Goal: Task Accomplishment & Management: Manage account settings

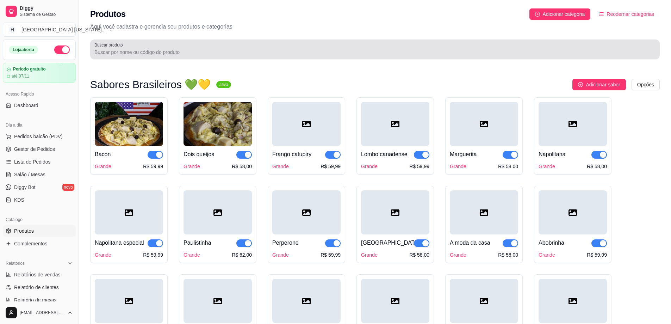
click at [120, 54] on input "Buscar produto" at bounding box center [374, 52] width 561 height 7
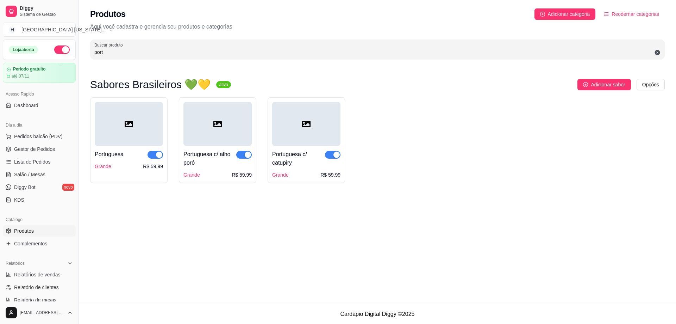
click at [115, 150] on div "Portuguesa Grande R$ 59,99" at bounding box center [129, 158] width 68 height 24
drag, startPoint x: 134, startPoint y: 56, endPoint x: 0, endPoint y: 67, distance: 134.6
click at [0, 67] on div "Diggy Sistema de Gestão H Houston [US_STATE] ... Loja aberta Período gratuito a…" at bounding box center [338, 162] width 676 height 324
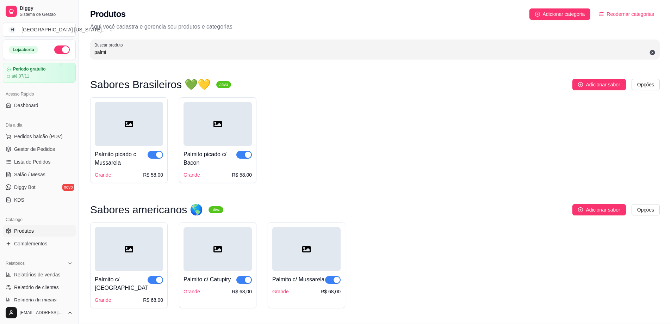
type input "palmi"
click at [213, 160] on div "Palmito picado c/ Bacon" at bounding box center [209, 158] width 53 height 17
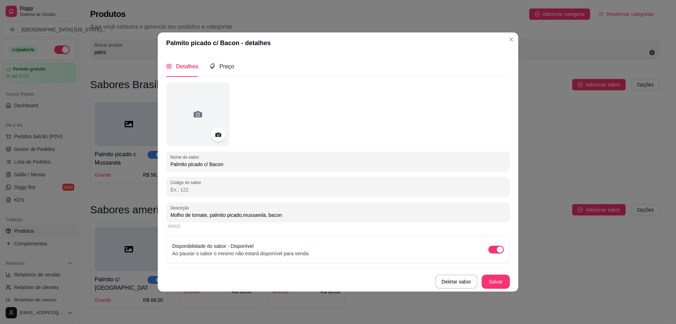
drag, startPoint x: 248, startPoint y: 165, endPoint x: 115, endPoint y: 168, distance: 132.8
click at [115, 168] on div "Palmito picado c/ Bacon - detalhes Detalhes Preço Nome do sabor Palmito picado …" at bounding box center [338, 162] width 676 height 324
drag, startPoint x: 290, startPoint y: 215, endPoint x: 140, endPoint y: 213, distance: 150.4
click at [140, 213] on div "Palmito picado c/ Bacon - detalhes Detalhes Preço Nome do sabor Palmito picado …" at bounding box center [338, 162] width 676 height 324
click at [213, 217] on input "Molho de tomate, palmito picado,mussarela, bacon" at bounding box center [337, 214] width 335 height 7
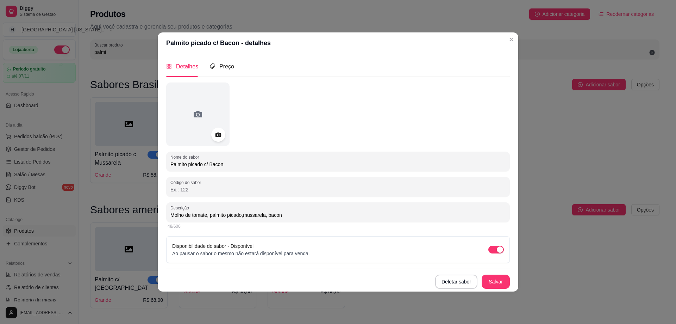
click at [234, 215] on input "Molho de tomate, palmito picado,mussarela, bacon" at bounding box center [337, 214] width 335 height 7
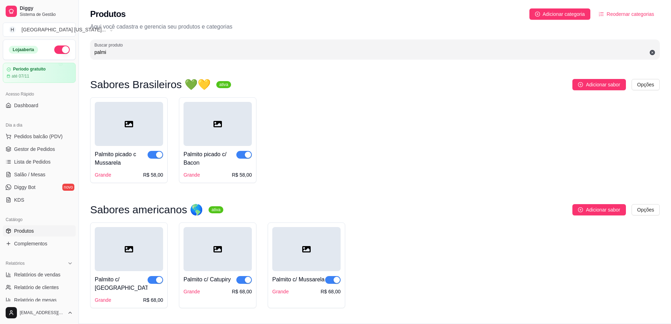
click at [138, 163] on div "Palmito picado c Mussarela" at bounding box center [121, 158] width 53 height 17
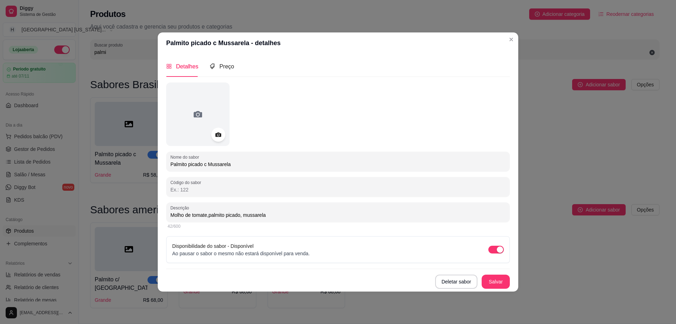
click at [303, 212] on input "Molho de tomate,palmito picado, mussarela" at bounding box center [337, 214] width 335 height 7
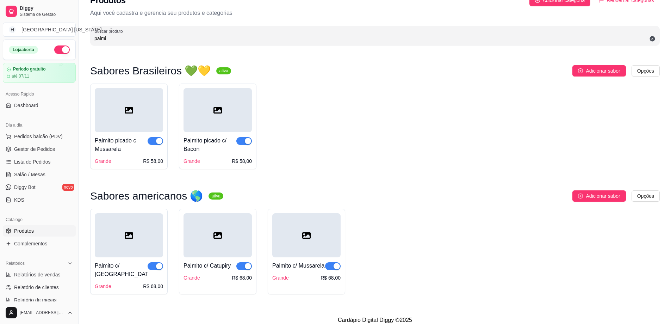
scroll to position [20, 0]
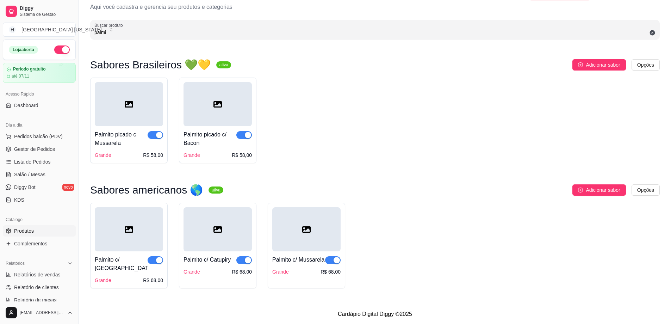
click at [285, 264] on div "Palmito c/ Mussarela" at bounding box center [298, 259] width 52 height 8
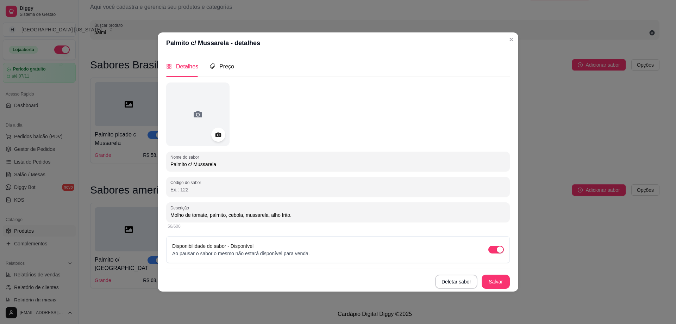
drag, startPoint x: 188, startPoint y: 214, endPoint x: 304, endPoint y: 216, distance: 115.9
click at [304, 216] on input "Molho de tomate, palmito, cebola, mussarela, alho frito." at bounding box center [337, 214] width 335 height 7
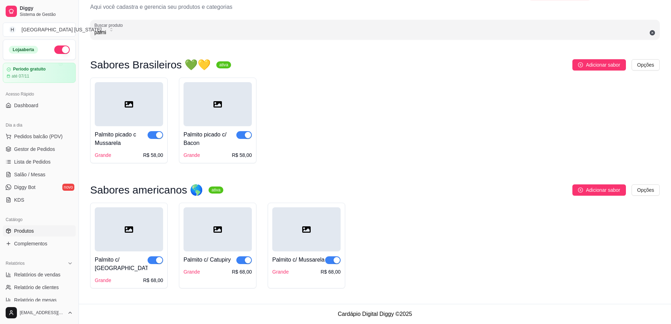
click at [208, 276] on div "Palmito c/ Catupiry Grande R$ 68,00" at bounding box center [217, 245] width 77 height 86
click at [133, 276] on div "Grande R$ 68,00" at bounding box center [129, 279] width 68 height 7
